Goal: Find specific page/section: Find specific page/section

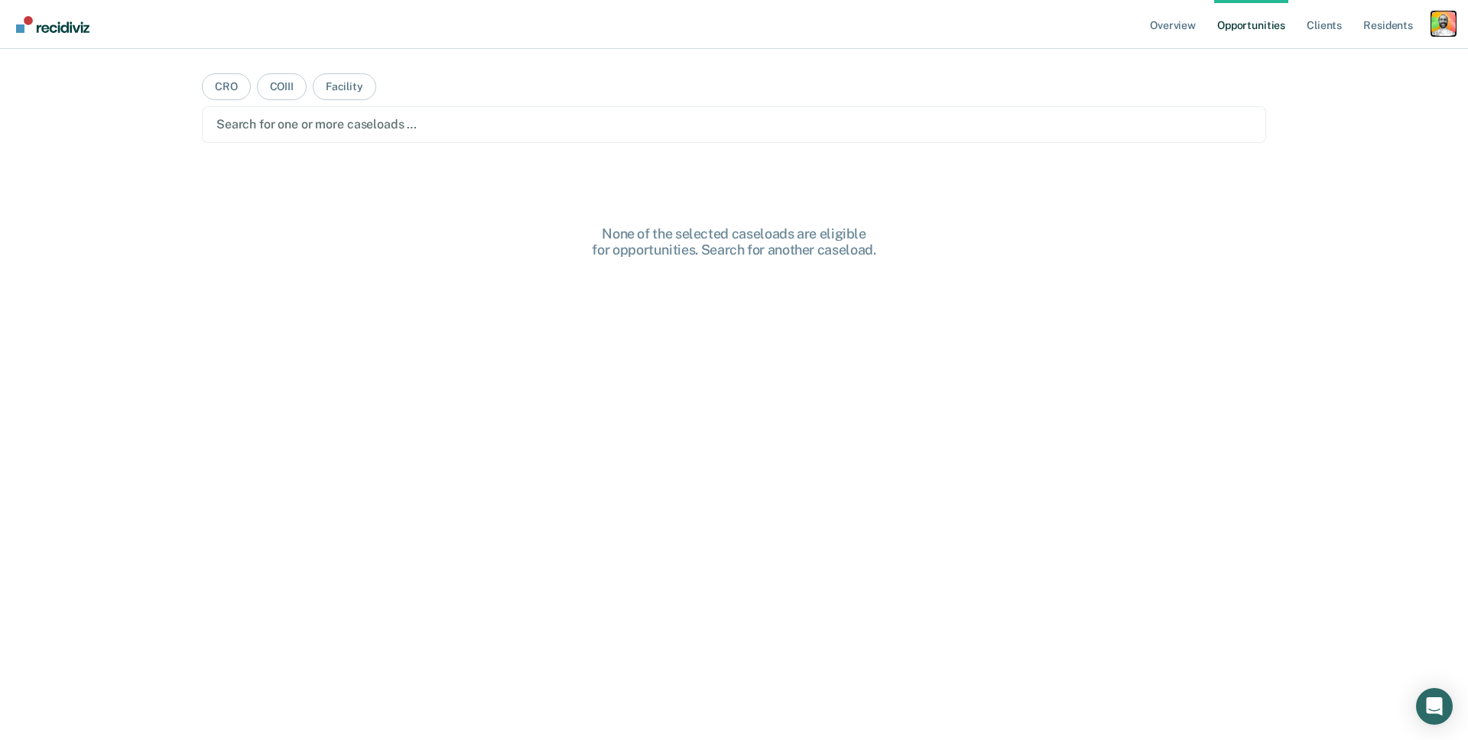
click at [1454, 21] on div "Profile dropdown button" at bounding box center [1444, 23] width 24 height 24
click at [1341, 60] on link "Profile" at bounding box center [1382, 62] width 123 height 13
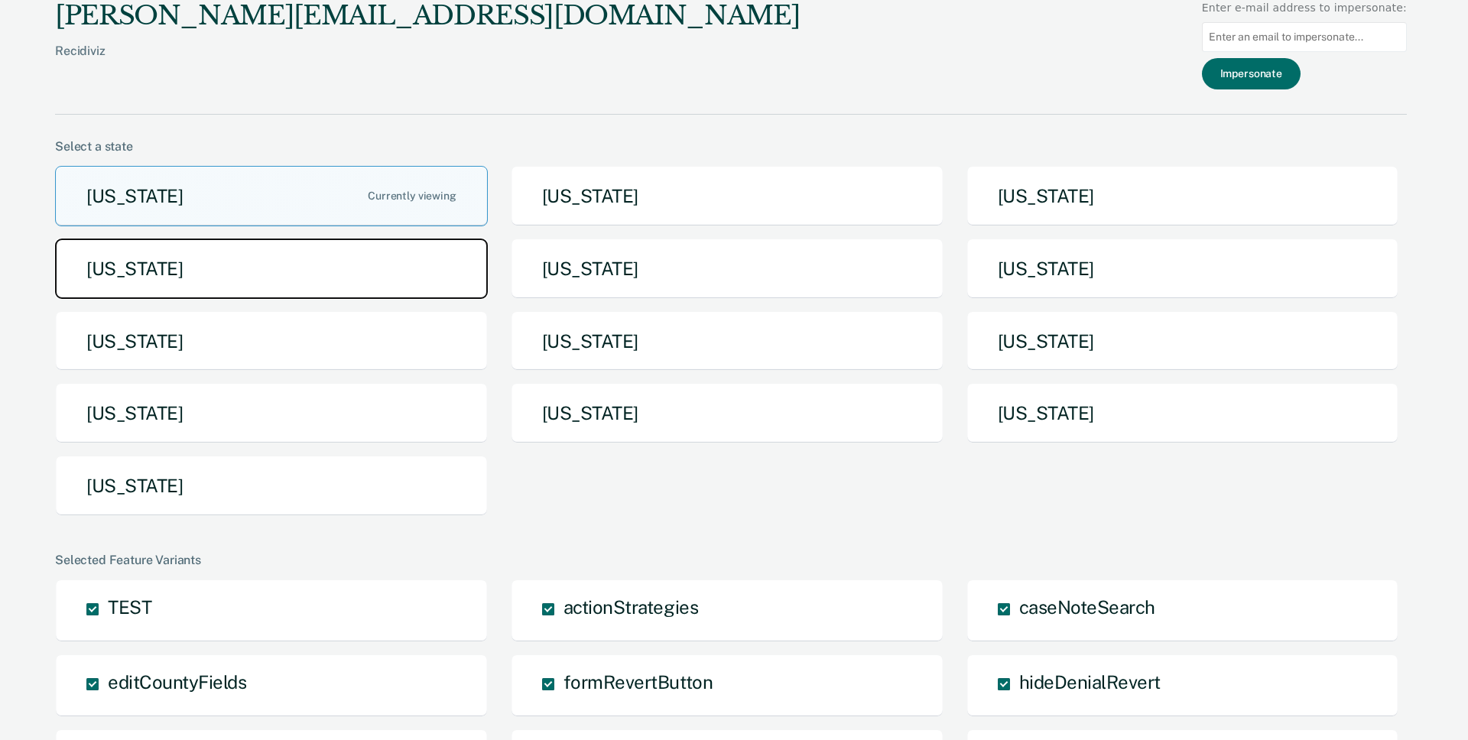
click at [256, 285] on button "[US_STATE]" at bounding box center [271, 269] width 433 height 60
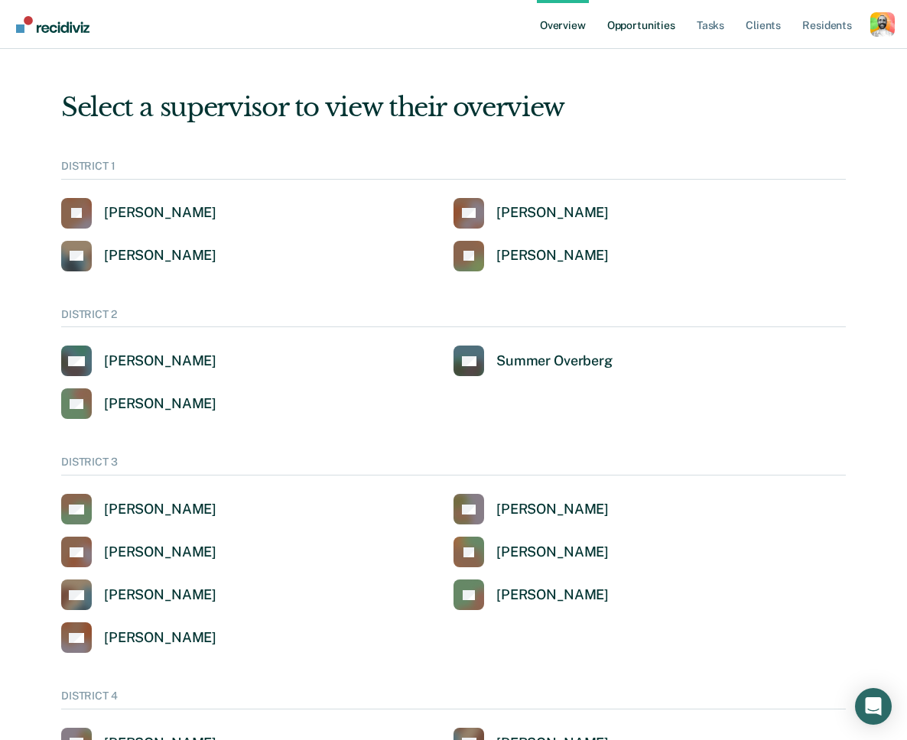
click at [639, 29] on link "Opportunities" at bounding box center [641, 24] width 74 height 49
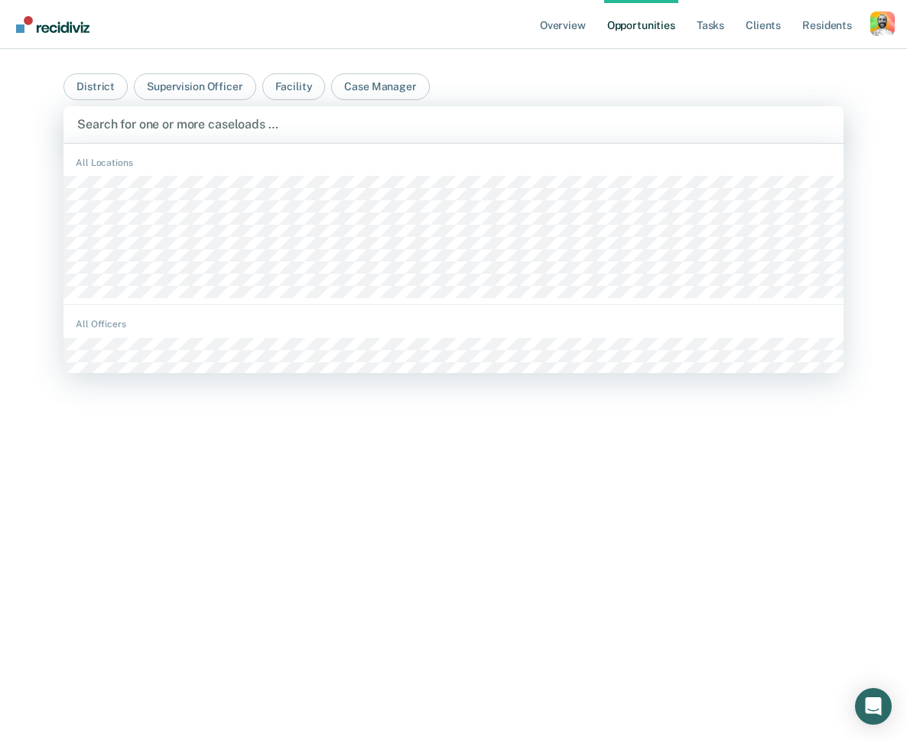
click at [148, 125] on div at bounding box center [453, 124] width 752 height 18
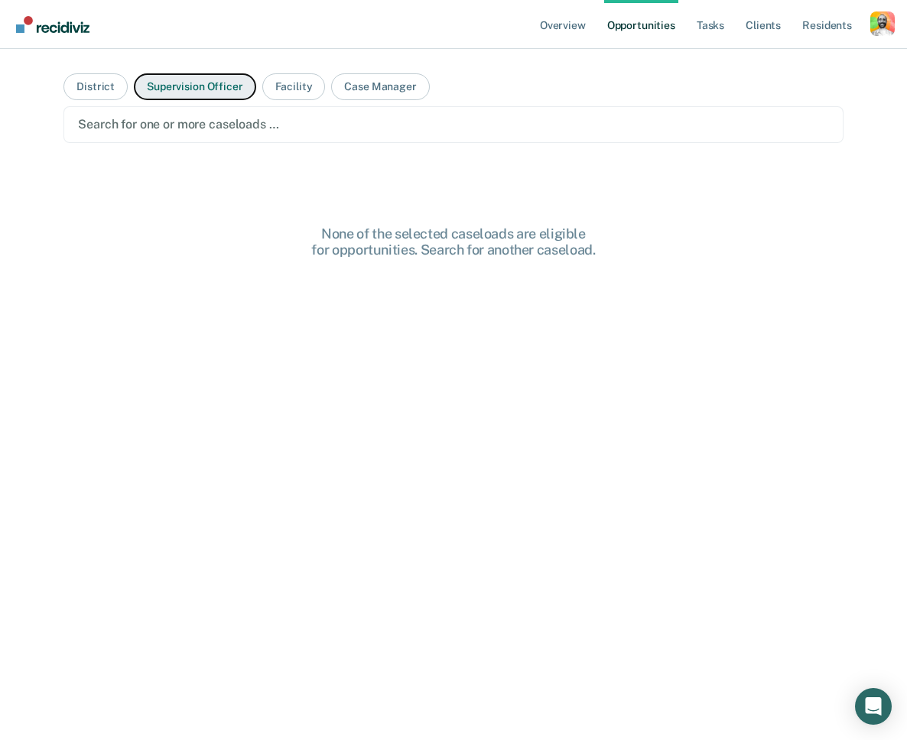
click at [196, 89] on button "Supervision Officer" at bounding box center [195, 86] width 122 height 27
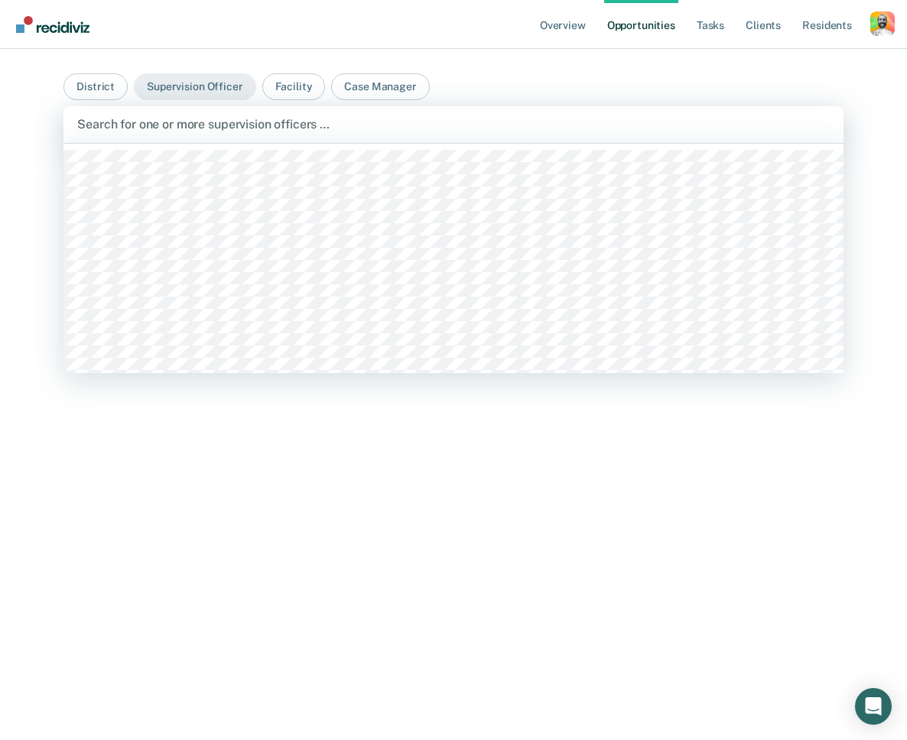
click at [198, 119] on div at bounding box center [453, 124] width 752 height 18
